Goal: Information Seeking & Learning: Learn about a topic

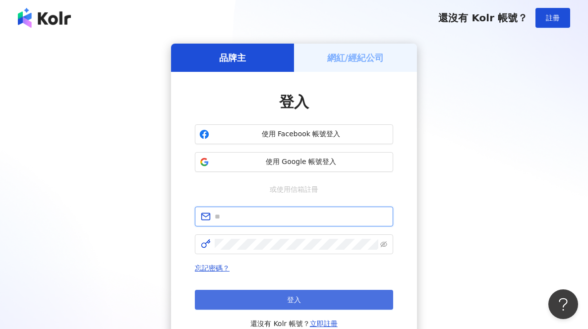
type input "**********"
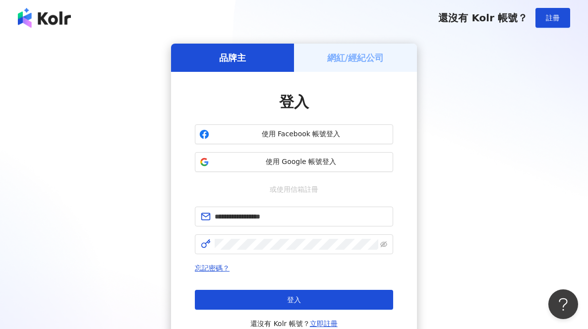
click at [339, 299] on button "登入" at bounding box center [294, 300] width 198 height 20
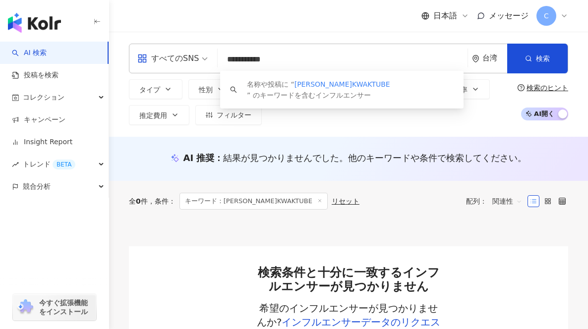
click at [166, 23] on div "日本語 メッセージ C" at bounding box center [348, 16] width 439 height 32
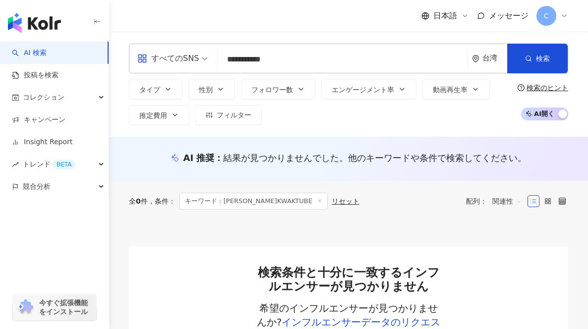
click at [363, 50] on div "**********" at bounding box center [348, 59] width 439 height 30
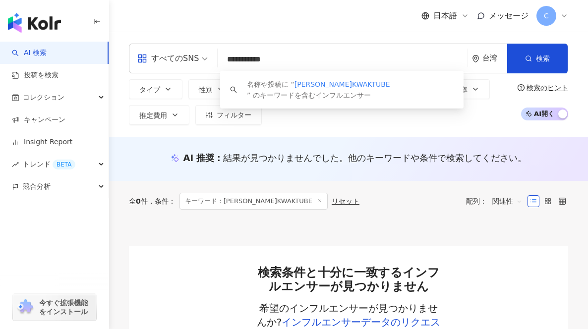
drag, startPoint x: 363, startPoint y: 62, endPoint x: 168, endPoint y: 72, distance: 195.6
click at [168, 72] on div "**********" at bounding box center [348, 59] width 439 height 30
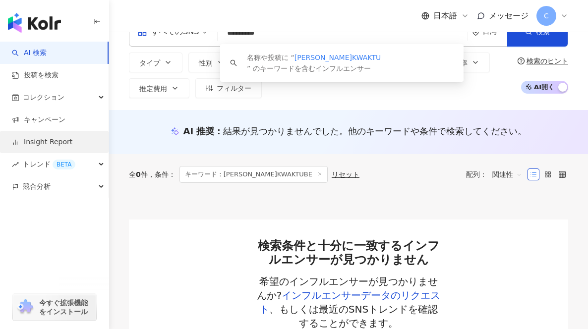
scroll to position [32, 0]
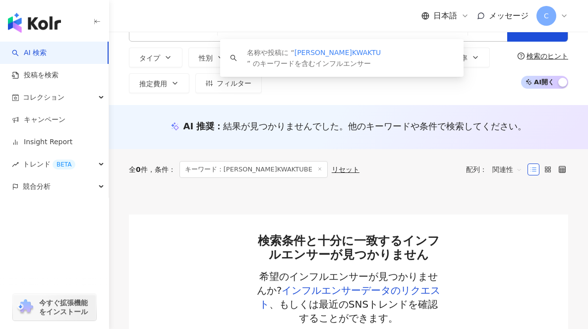
type input "*********"
click at [40, 54] on link "AI 検索" at bounding box center [29, 53] width 35 height 10
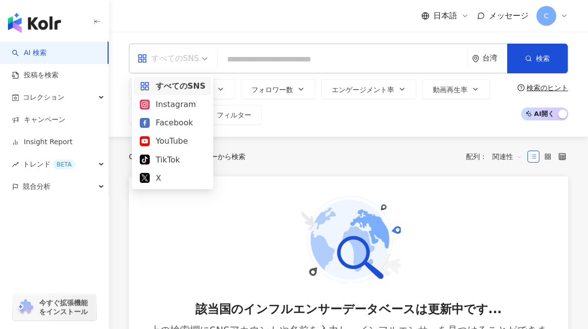
click at [196, 56] on div "すべてのSNS" at bounding box center [167, 59] width 61 height 16
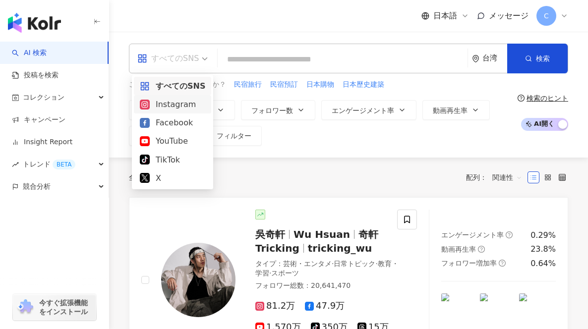
click at [191, 103] on div "Instagram" at bounding box center [172, 104] width 65 height 12
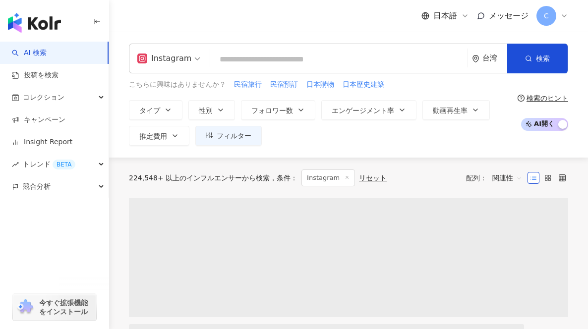
click at [238, 62] on input "search" at bounding box center [338, 59] width 249 height 19
type input "*"
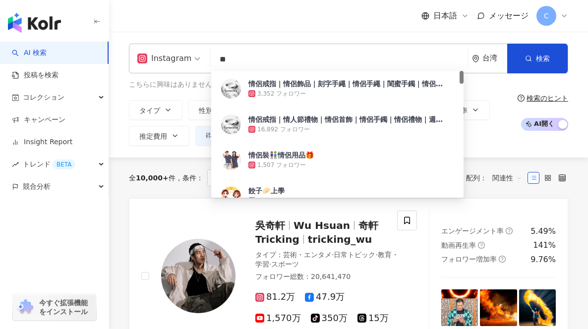
type input "*"
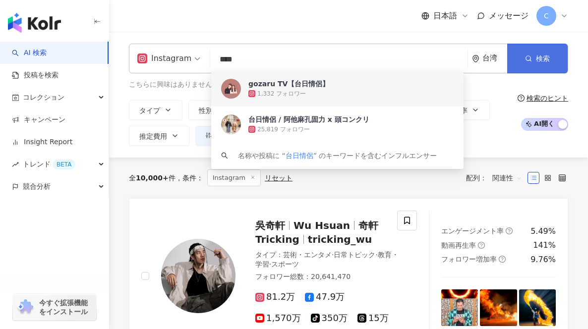
type input "****"
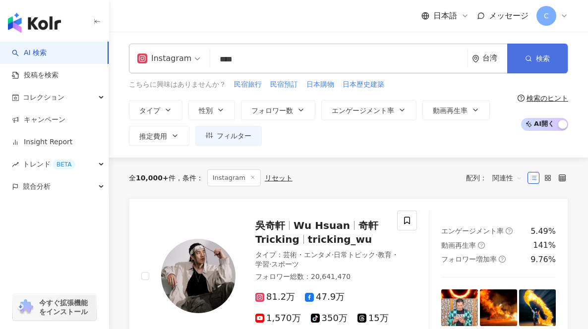
click at [538, 64] on button "検索" at bounding box center [537, 59] width 60 height 30
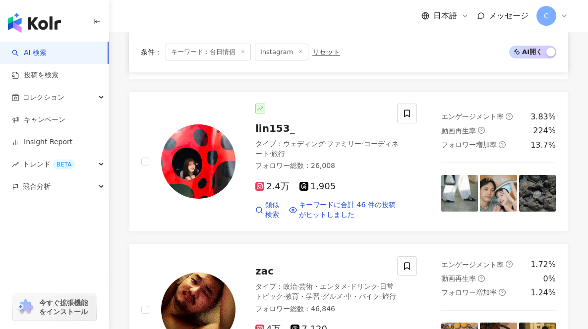
scroll to position [720, 0]
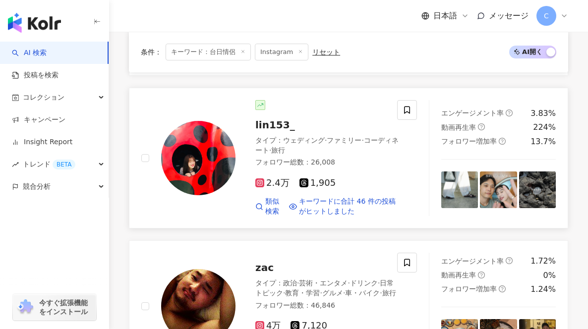
click at [263, 178] on icon at bounding box center [259, 182] width 9 height 9
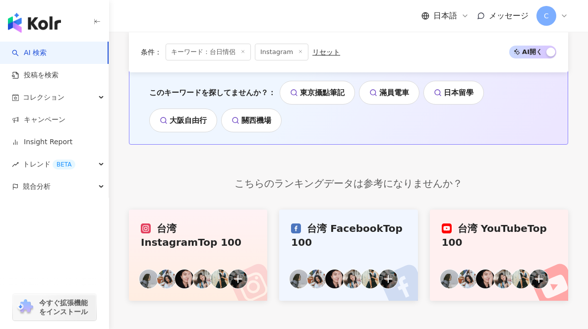
scroll to position [2649, 0]
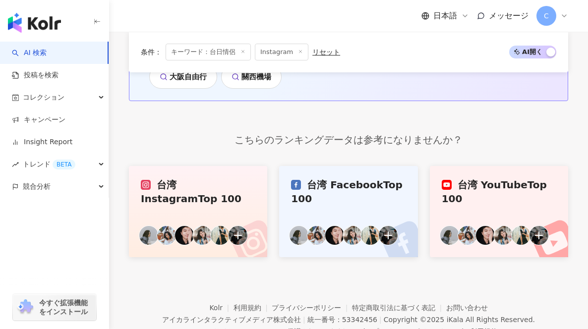
click at [243, 52] on line at bounding box center [243, 52] width 2 height 2
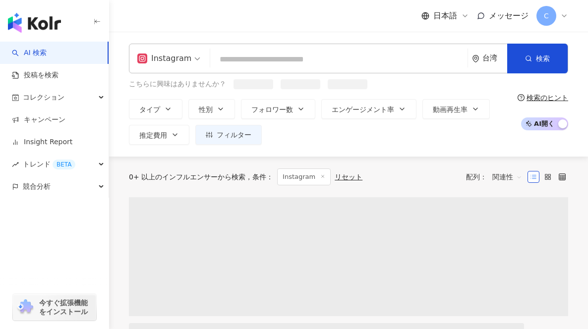
click at [244, 64] on input "search" at bounding box center [338, 59] width 249 height 19
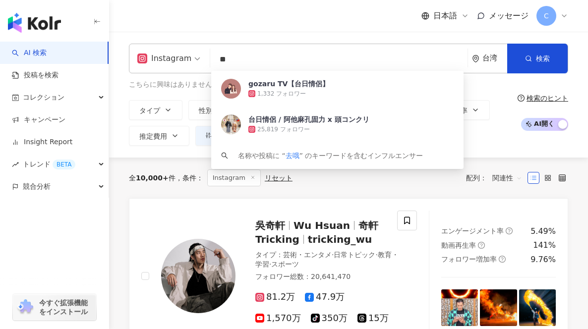
type input "*"
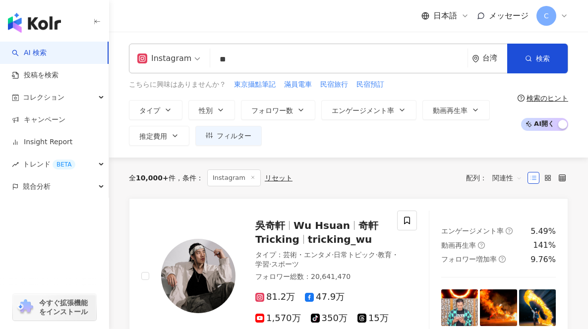
type input "**"
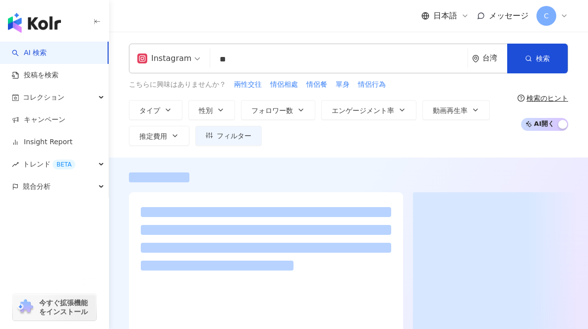
click at [484, 142] on div "タイプ 性別 フォロワー数 エンゲージメント率 動画再生率 推定費用 フィルター" at bounding box center [321, 123] width 385 height 46
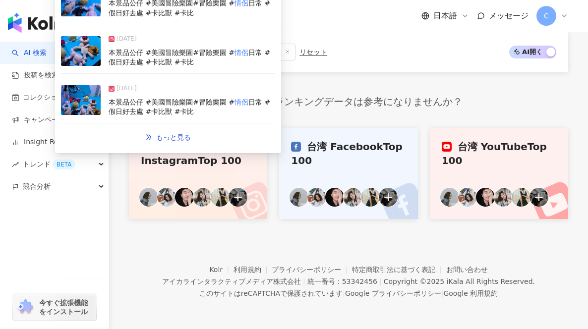
scroll to position [2708, 0]
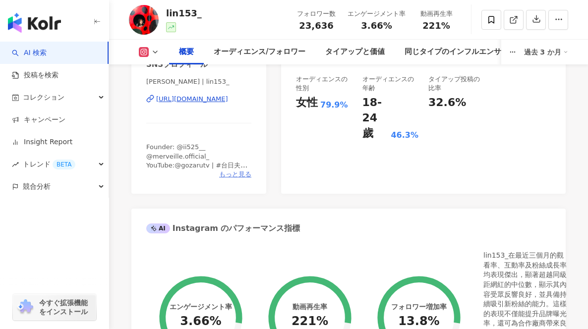
scroll to position [217, 0]
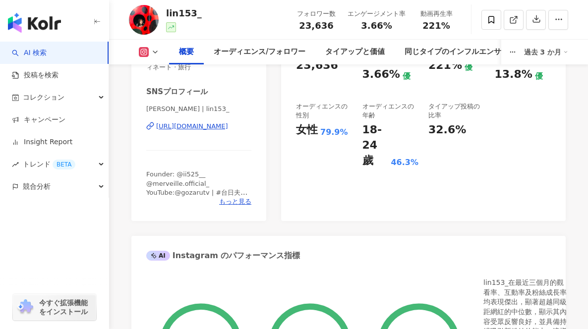
click at [216, 125] on div "[URL][DOMAIN_NAME]" at bounding box center [192, 126] width 72 height 9
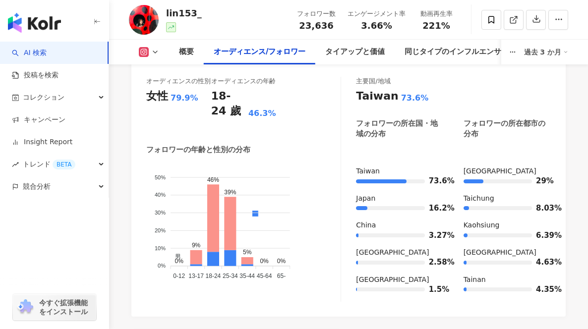
scroll to position [1015, 0]
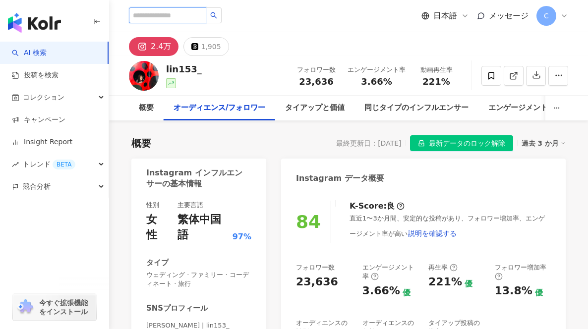
click at [169, 19] on input "search" at bounding box center [167, 15] width 77 height 16
type input "****"
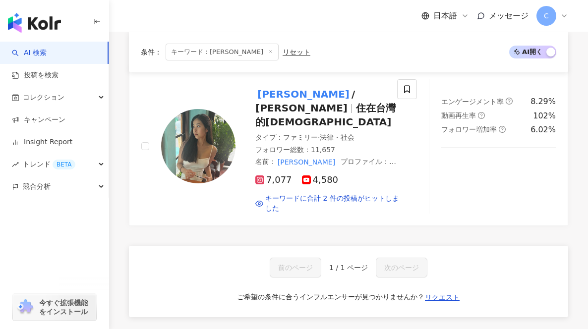
scroll to position [152, 0]
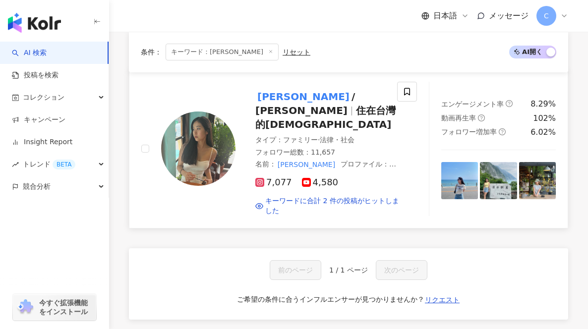
click at [246, 101] on div "芋圓娜娜 / Nana 住在台灣的日本人 タイプ ： ファミリー · 法律・社会 フォロワー総数 ： 11,657 名前 ： 芋圓娜娜 プロファイル ： 大家…" at bounding box center [317, 149] width 165 height 134
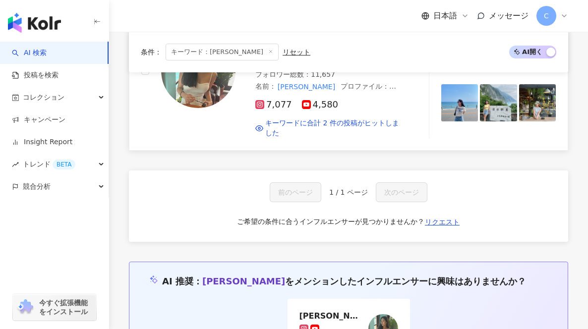
scroll to position [33, 0]
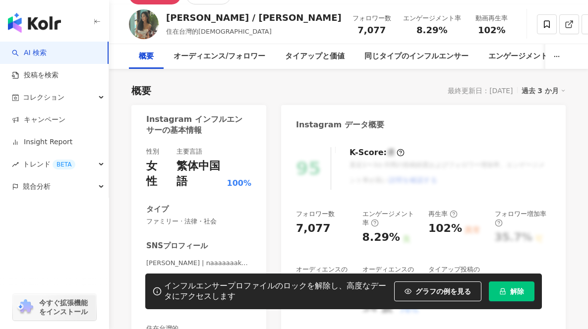
scroll to position [54, 0]
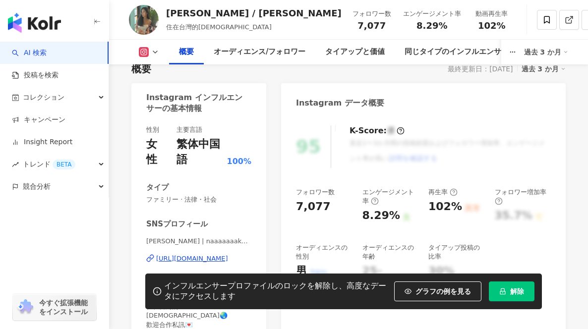
drag, startPoint x: 432, startPoint y: 294, endPoint x: 411, endPoint y: 209, distance: 86.9
click at [432, 294] on span "グラフの例を見る" at bounding box center [443, 292] width 56 height 8
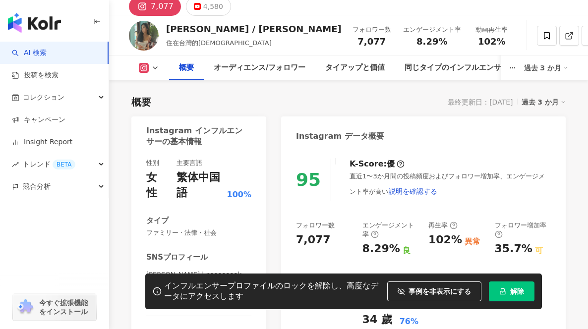
scroll to position [25, 0]
